Goal: Information Seeking & Learning: Learn about a topic

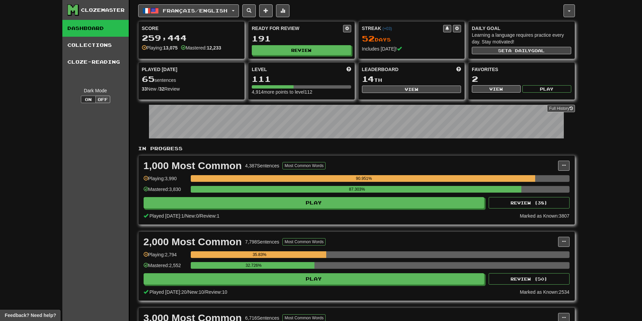
click at [318, 55] on div "Ready for Review 191 Review" at bounding box center [302, 40] width 106 height 37
click at [317, 54] on button "Review" at bounding box center [301, 51] width 99 height 10
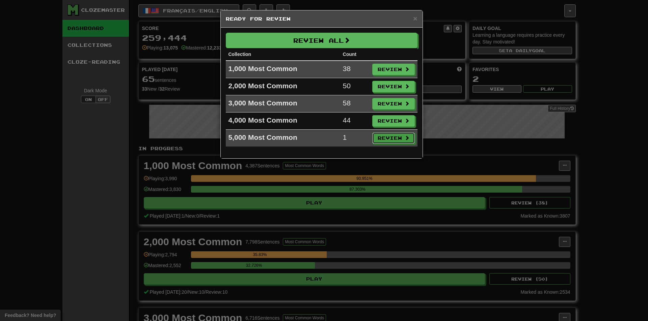
drag, startPoint x: 386, startPoint y: 138, endPoint x: 335, endPoint y: 162, distance: 57.0
click at [386, 139] on button "Review" at bounding box center [393, 138] width 42 height 11
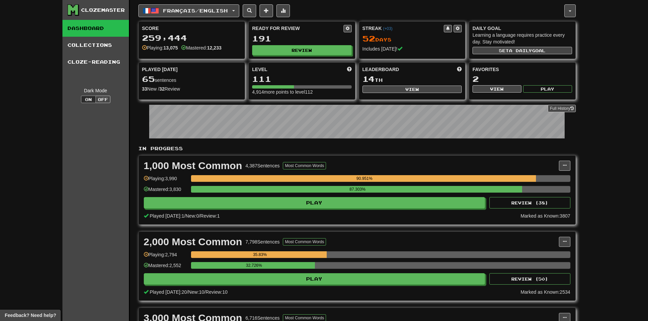
select select "**"
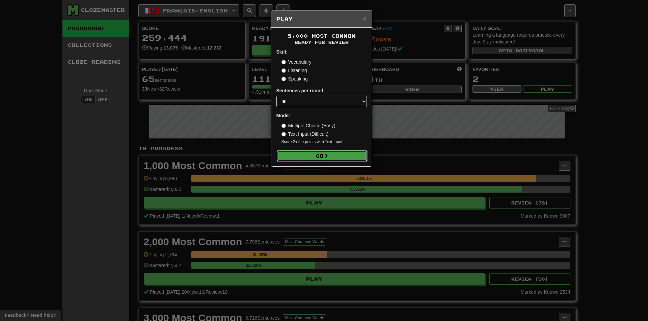
click at [307, 158] on button "Go" at bounding box center [322, 155] width 90 height 11
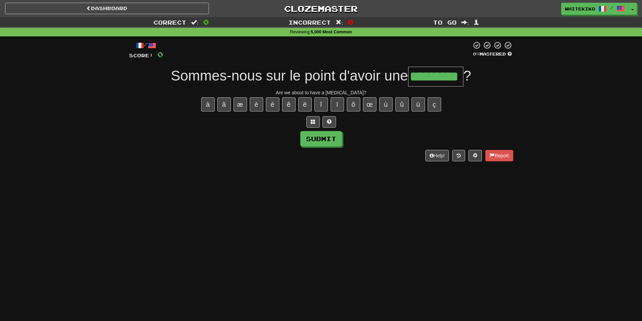
type input "*********"
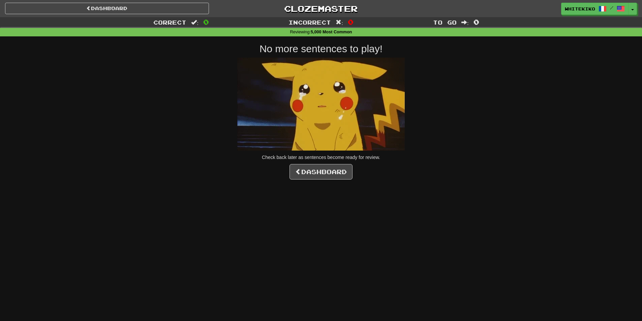
click at [337, 162] on div "No more sentences to play! Check back later as sentences become ready for revie…" at bounding box center [321, 111] width 384 height 137
drag, startPoint x: 331, startPoint y: 184, endPoint x: 327, endPoint y: 184, distance: 4.4
click at [331, 184] on div "Dashboard Clozemaster whitekiko / Toggle Dropdown Dashboard Leaderboard Activit…" at bounding box center [321, 160] width 642 height 321
click at [321, 180] on div "Dashboard Clozemaster whitekiko / Toggle Dropdown Dashboard Leaderboard Activit…" at bounding box center [321, 160] width 642 height 321
click at [312, 170] on link "Dashboard" at bounding box center [321, 172] width 63 height 16
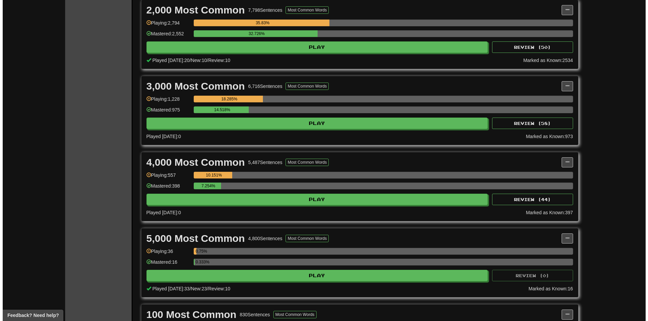
scroll to position [236, 0]
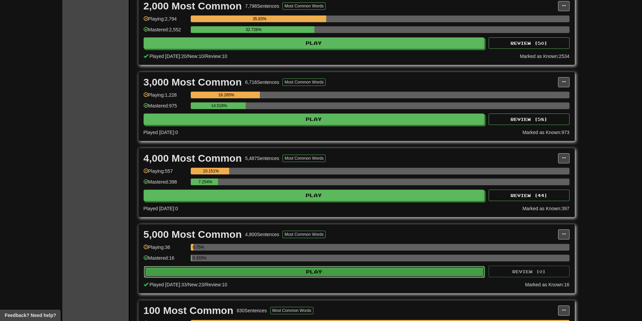
click at [260, 266] on button "Play" at bounding box center [314, 271] width 341 height 11
select select "**"
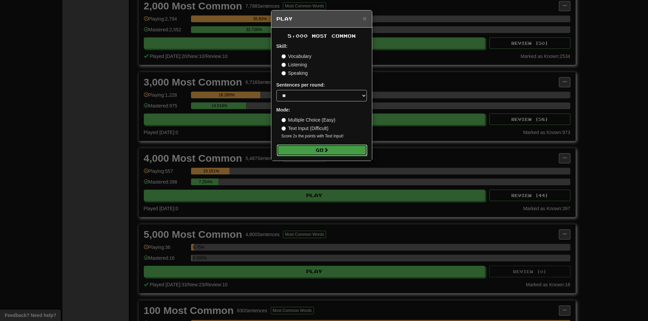
click at [314, 153] on button "Go" at bounding box center [322, 150] width 90 height 11
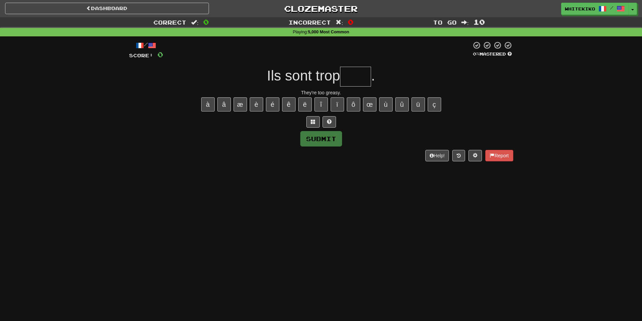
type input "*"
type input "****"
drag, startPoint x: 139, startPoint y: 9, endPoint x: 149, endPoint y: 20, distance: 14.3
click at [139, 10] on link "Dashboard" at bounding box center [107, 8] width 204 height 11
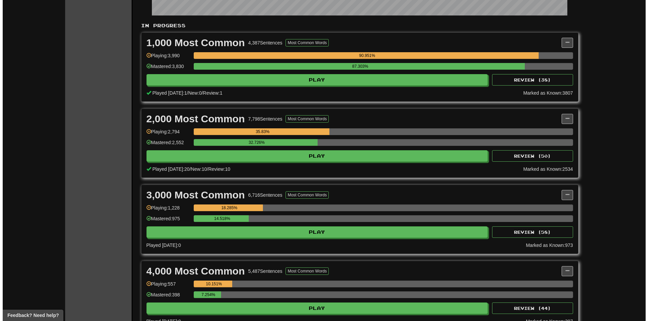
scroll to position [202, 0]
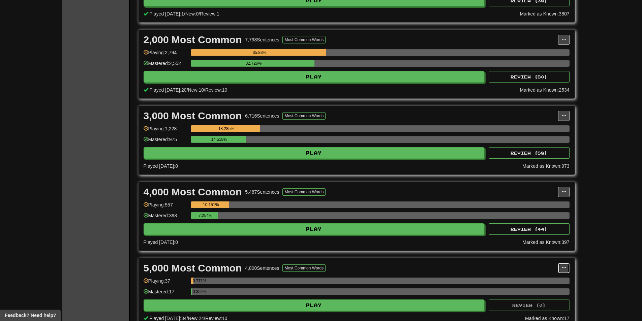
drag, startPoint x: 566, startPoint y: 266, endPoint x: 546, endPoint y: 272, distance: 21.3
click at [566, 266] on button at bounding box center [564, 268] width 11 height 10
click at [539, 276] on ul "Manage Sentences Unpin from Dashboard" at bounding box center [534, 288] width 70 height 28
click at [560, 268] on button at bounding box center [564, 268] width 11 height 10
click at [544, 279] on span "Manage Sentences" at bounding box center [535, 280] width 41 height 5
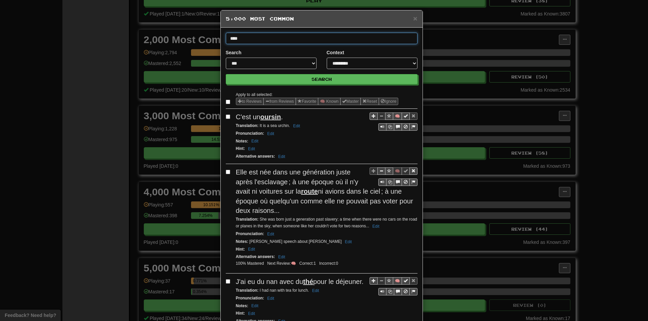
type input "****"
click at [226, 74] on button "Search" at bounding box center [322, 79] width 192 height 10
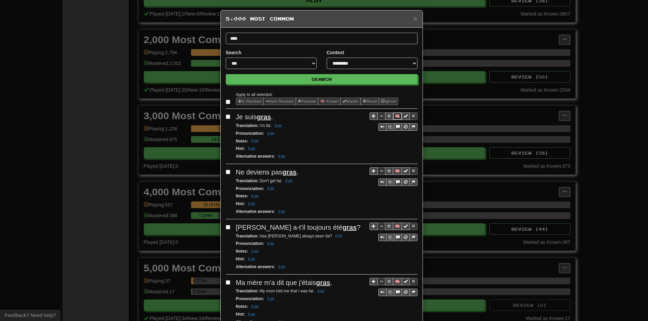
click at [396, 116] on button "🧠" at bounding box center [397, 116] width 9 height 7
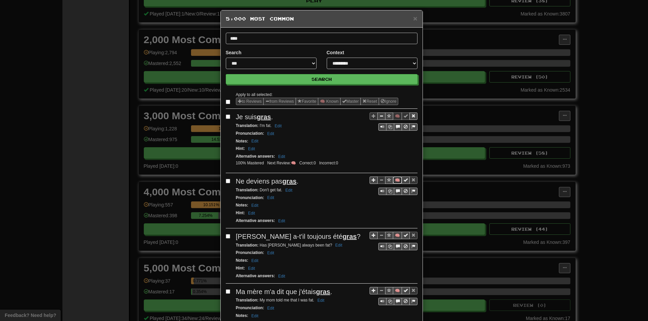
click at [394, 181] on button "🧠" at bounding box center [397, 180] width 9 height 7
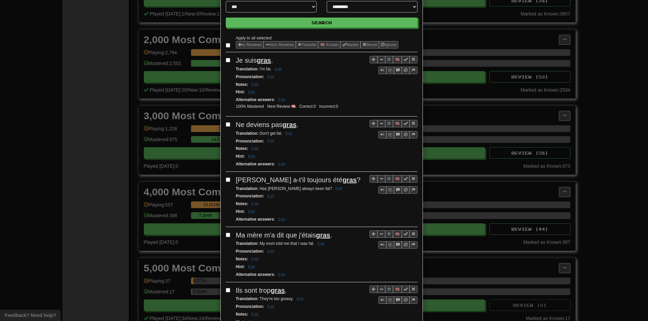
scroll to position [67, 0]
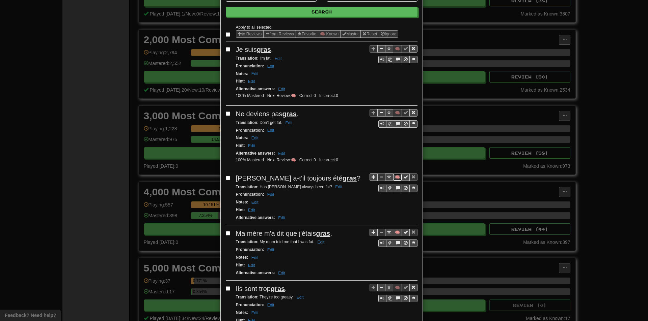
click at [393, 176] on button "🧠" at bounding box center [397, 177] width 9 height 7
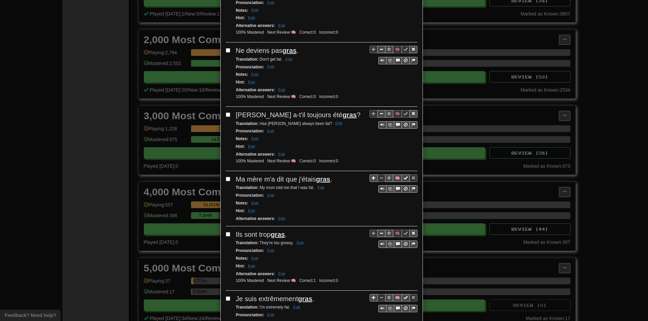
scroll to position [135, 0]
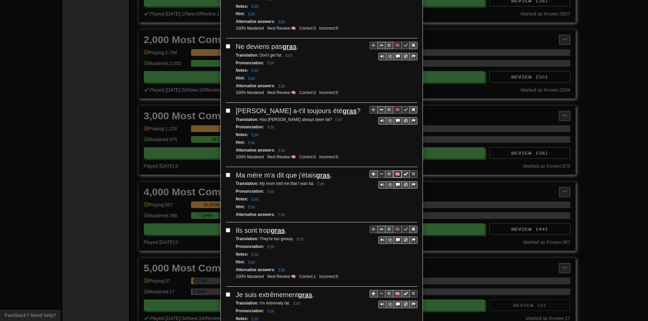
click at [395, 175] on button "🧠" at bounding box center [397, 174] width 9 height 7
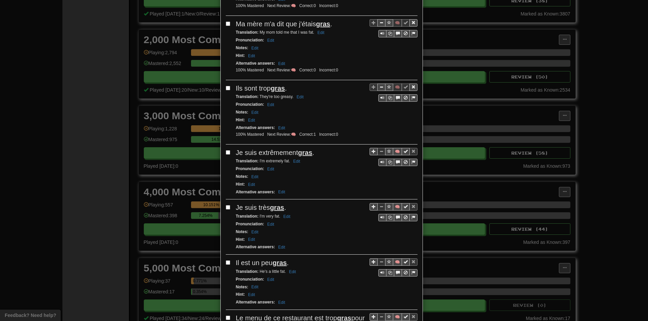
scroll to position [337, 0]
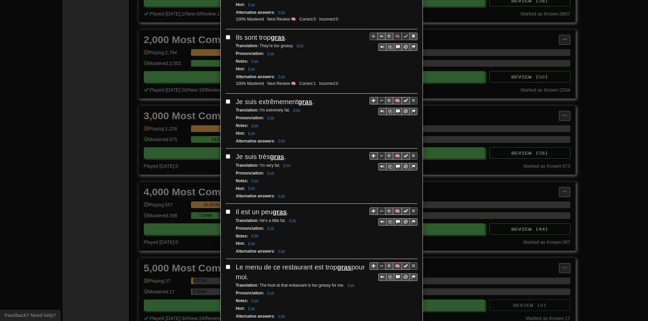
click at [341, 159] on div "Apply to all selected: to Reviews from Reviews Favorite 🧠 Known Master Reset Ig…" at bounding box center [322, 73] width 192 height 638
drag, startPoint x: 392, startPoint y: 100, endPoint x: 367, endPoint y: 120, distance: 31.8
click at [393, 101] on button "🧠" at bounding box center [397, 100] width 9 height 7
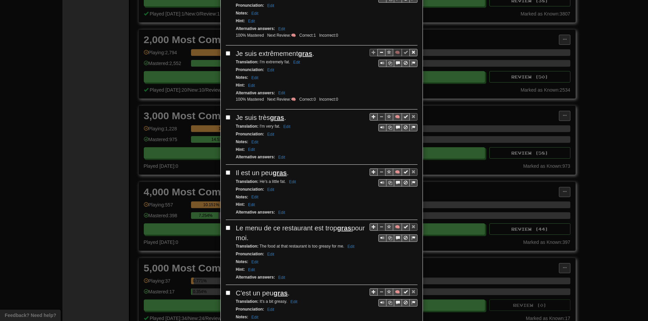
scroll to position [405, 0]
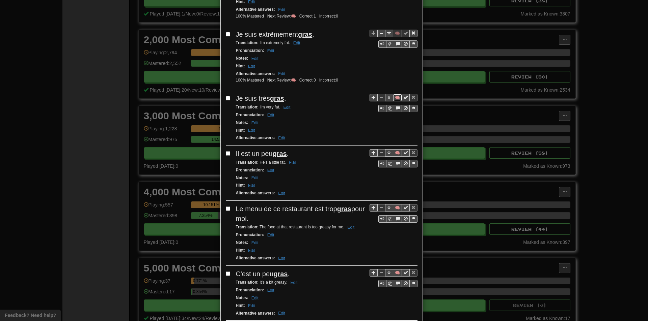
click at [393, 99] on button "🧠" at bounding box center [397, 97] width 9 height 7
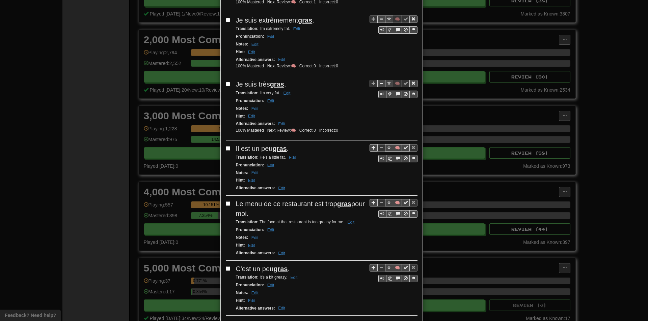
scroll to position [438, 0]
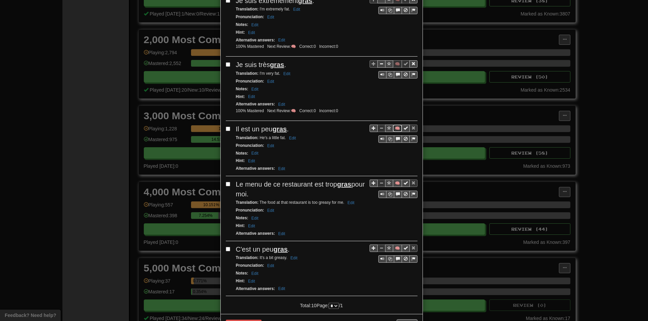
click at [393, 129] on button "🧠" at bounding box center [397, 128] width 9 height 7
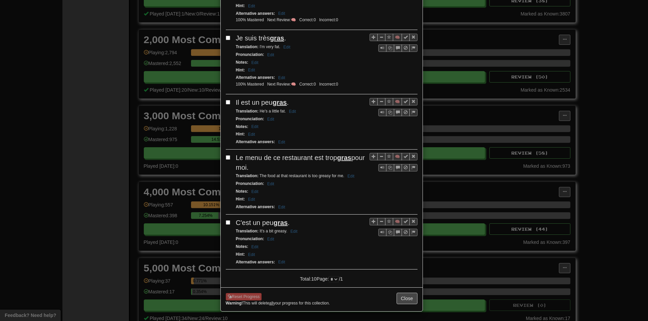
scroll to position [467, 0]
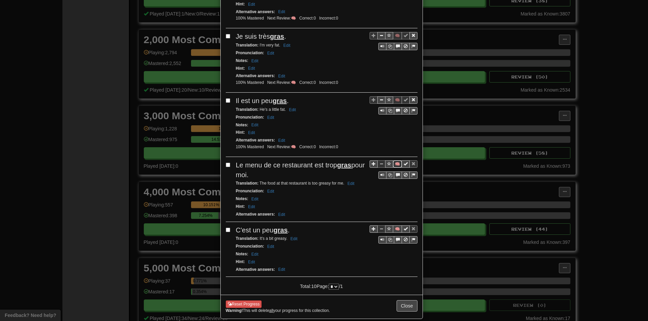
click at [394, 164] on button "🧠" at bounding box center [397, 164] width 9 height 7
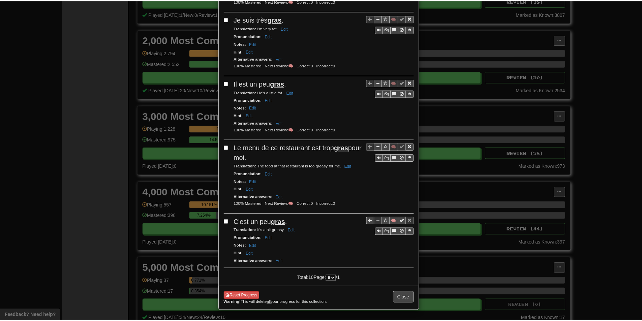
scroll to position [485, 0]
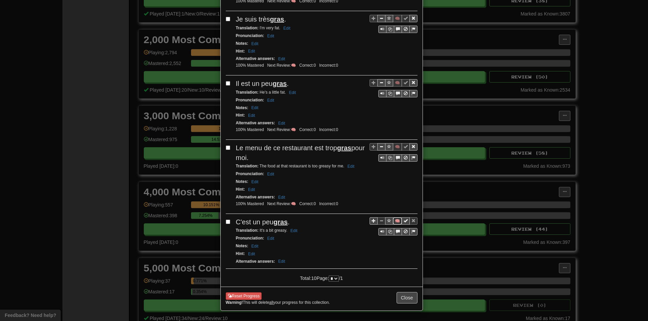
click at [393, 221] on button "🧠" at bounding box center [397, 221] width 9 height 7
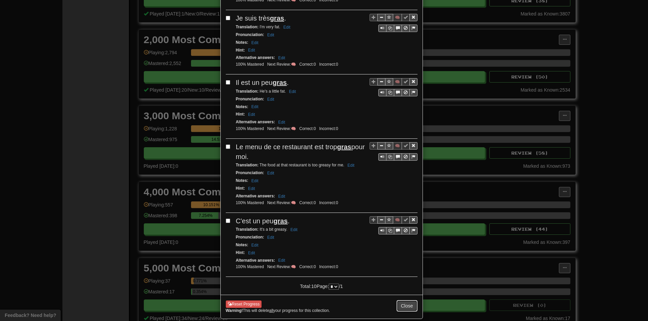
click at [401, 310] on button "Close" at bounding box center [406, 305] width 21 height 11
